Goal: Information Seeking & Learning: Learn about a topic

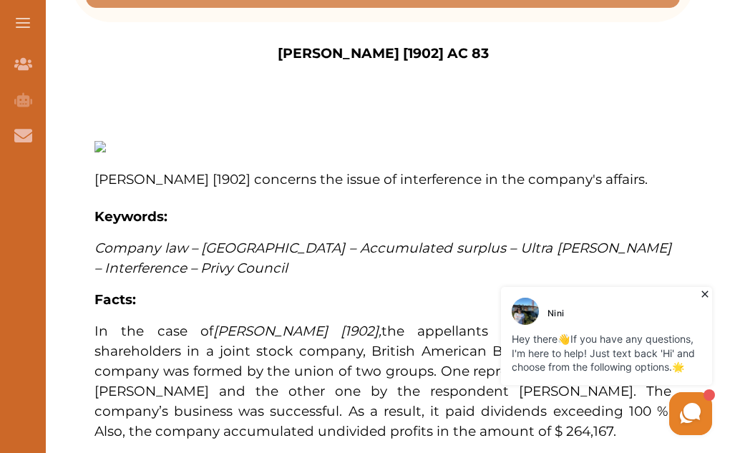
scroll to position [358, 0]
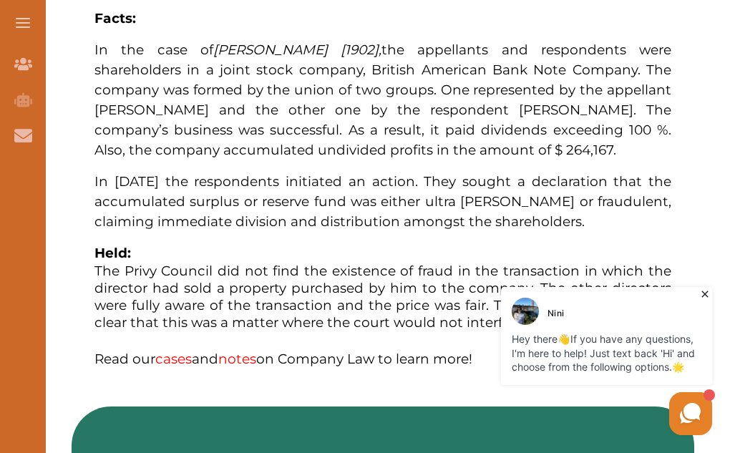
click at [0, 0] on p "[PERSON_NAME] [1902] concerns the issue of interference in the company's affair…" at bounding box center [0, 0] width 0 height 0
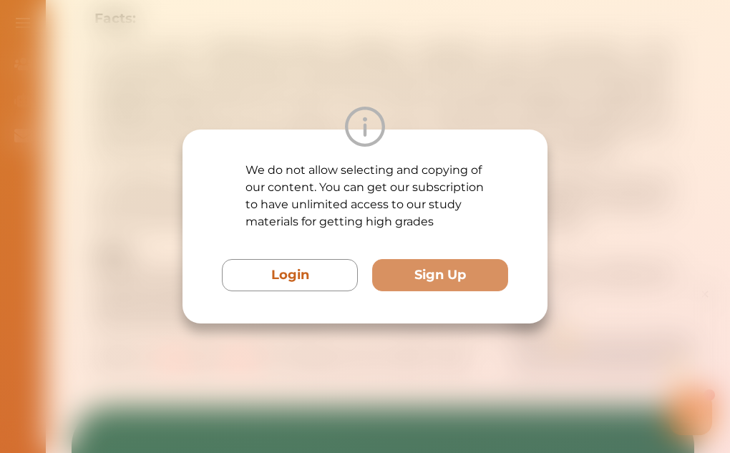
scroll to position [429, 0]
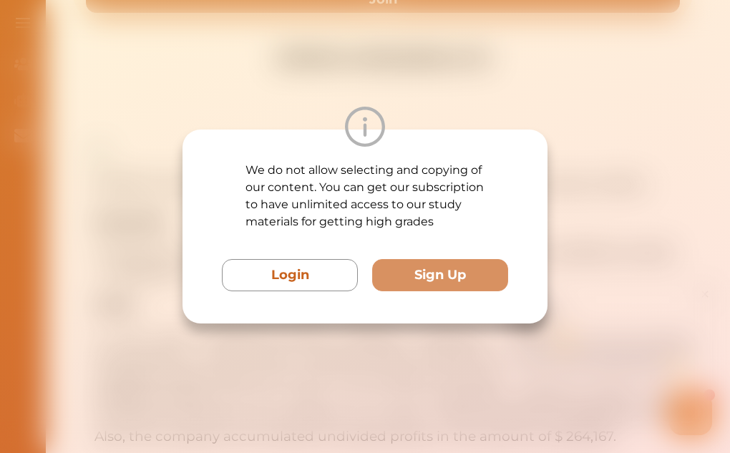
click at [512, 69] on div "We do not allow selecting and copying of our content. You can get our subscript…" at bounding box center [365, 226] width 730 height 453
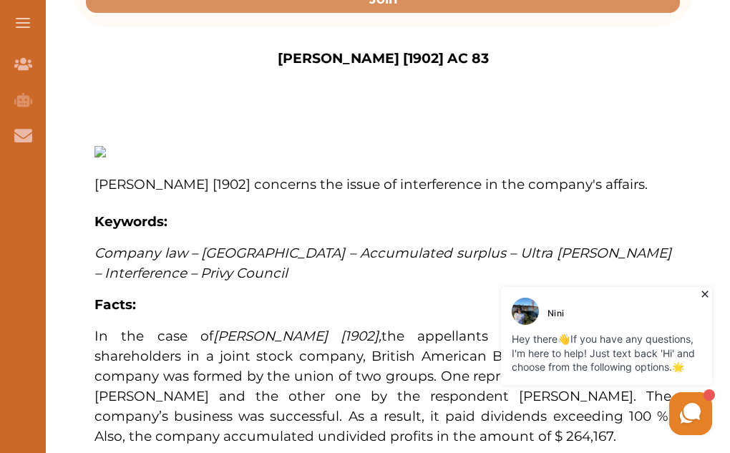
drag, startPoint x: 249, startPoint y: 167, endPoint x: 319, endPoint y: 199, distance: 76.9
click at [0, 0] on div "[PERSON_NAME] [1902] concerns the issue of interference in the company's affair…" at bounding box center [0, 0] width 0 height 0
click at [421, 85] on div "We do not allow selecting and copying of our content. You can get our subscript…" at bounding box center [365, 226] width 730 height 453
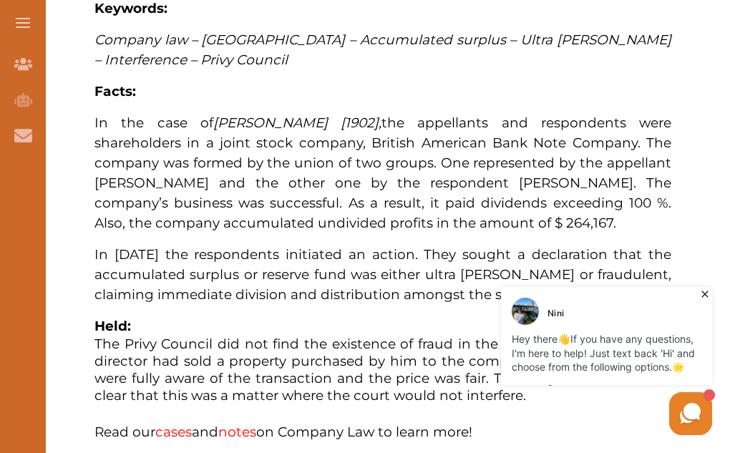
drag, startPoint x: 254, startPoint y: 167, endPoint x: 355, endPoint y: 213, distance: 110.8
click at [0, 0] on span "In the case of [PERSON_NAME] [1902] , the appellants and respondents were share…" at bounding box center [0, 0] width 0 height 0
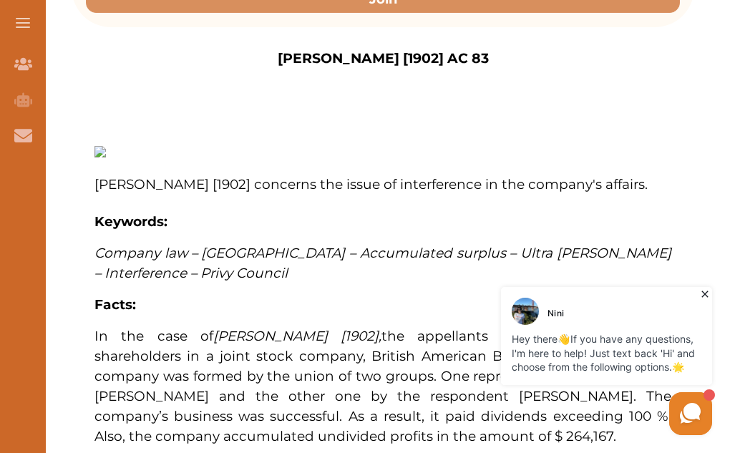
click at [447, 87] on div "We do not allow selecting and copying of our content. You can get our subscript…" at bounding box center [365, 226] width 730 height 453
drag, startPoint x: 253, startPoint y: 172, endPoint x: 172, endPoint y: 394, distance: 236.4
click at [171, 396] on div "We do not allow selecting and copying of our content. You can get our subscript…" at bounding box center [365, 226] width 730 height 453
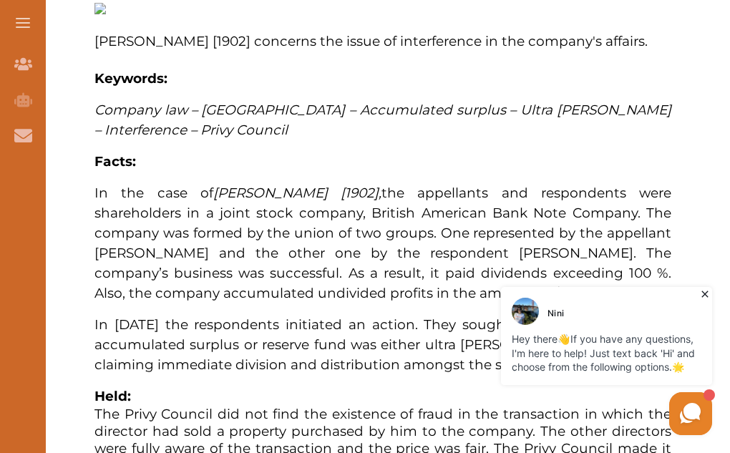
scroll to position [644, 0]
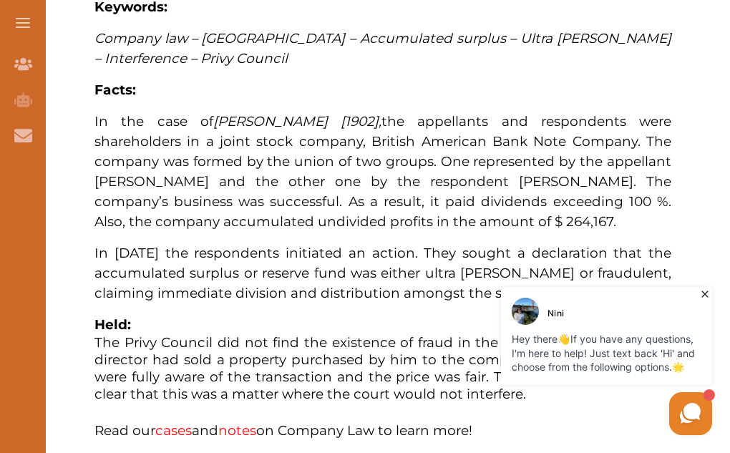
click at [704, 294] on icon at bounding box center [704, 294] width 6 height 6
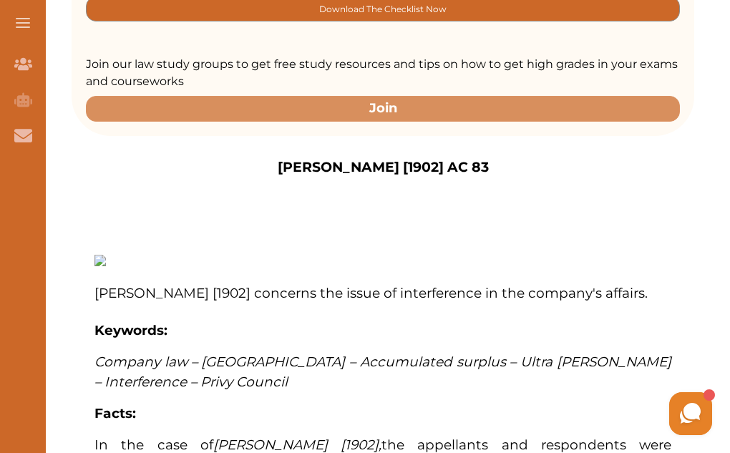
scroll to position [286, 0]
